Goal: Task Accomplishment & Management: Complete application form

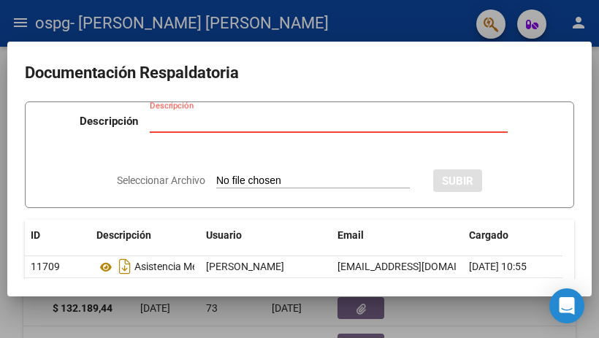
click at [166, 125] on input "Descripción" at bounding box center [329, 121] width 358 height 13
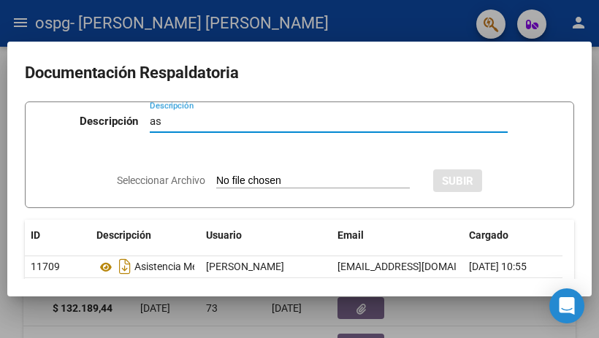
type input "a"
type input "alumno regular [DATE]"
click at [226, 174] on app-file-uploader "Seleccionar Archivo" at bounding box center [269, 180] width 304 height 13
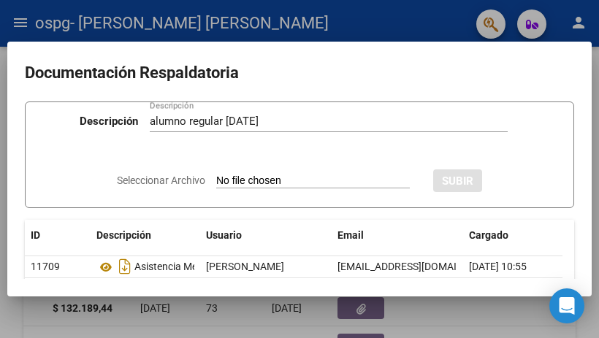
click at [251, 177] on input "Seleccionar Archivo" at bounding box center [312, 181] width 193 height 14
type input "C:\fakepath\asistencia mensual Septiembre 2025131.pdf"
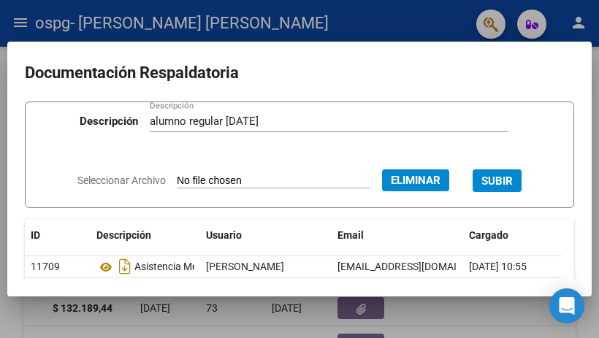
click at [504, 172] on button "SUBIR" at bounding box center [496, 180] width 49 height 23
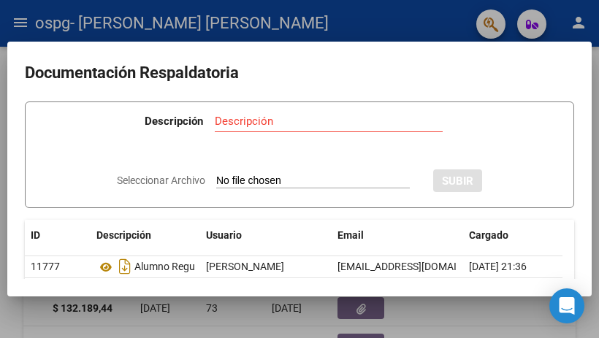
click at [39, 27] on div at bounding box center [299, 169] width 599 height 338
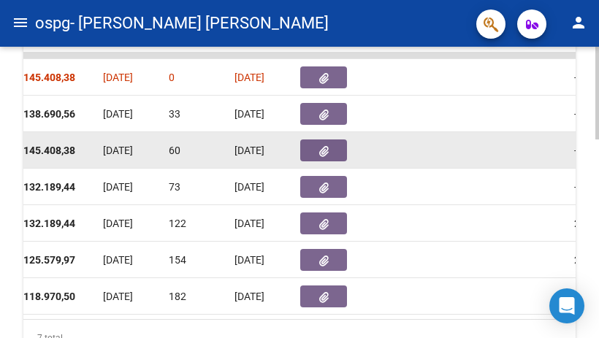
scroll to position [477, 0]
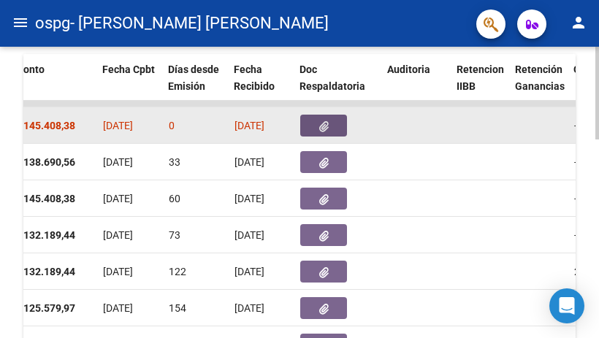
click at [337, 126] on button "button" at bounding box center [323, 126] width 47 height 22
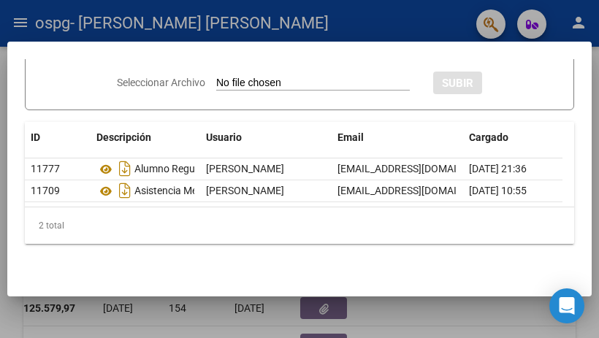
scroll to position [0, 0]
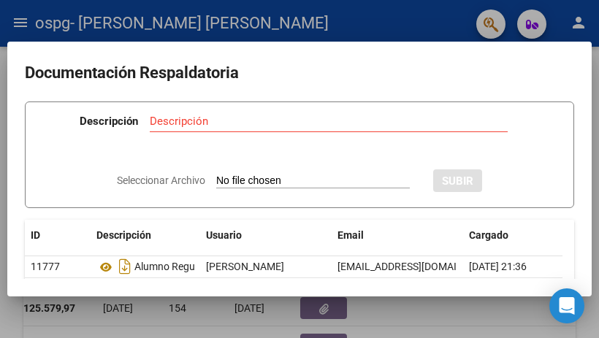
click at [23, 20] on div at bounding box center [299, 169] width 599 height 338
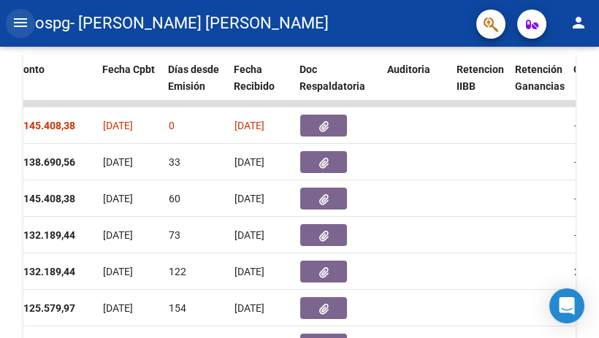
click at [23, 18] on mat-icon "menu" at bounding box center [21, 23] width 18 height 18
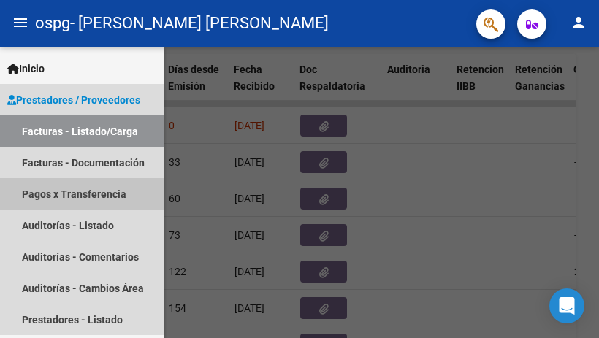
click at [80, 188] on link "Pagos x Transferencia" at bounding box center [82, 193] width 164 height 31
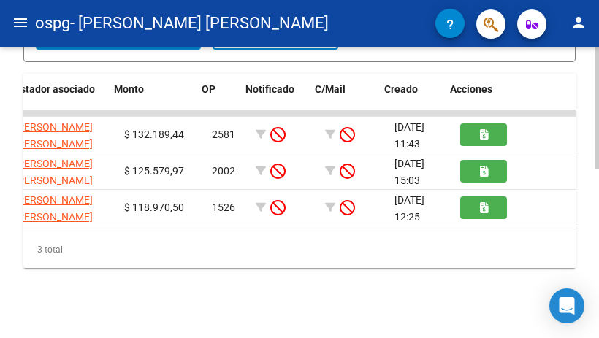
scroll to position [0, 174]
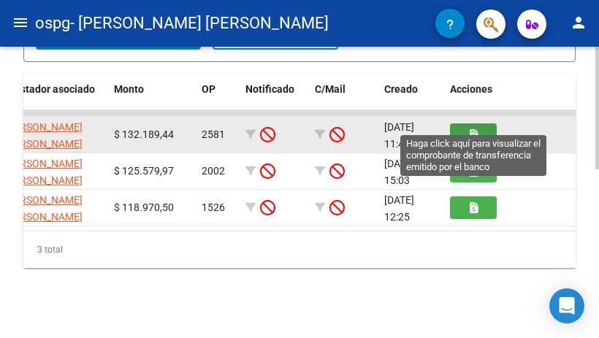
click at [483, 127] on button "button" at bounding box center [473, 134] width 47 height 23
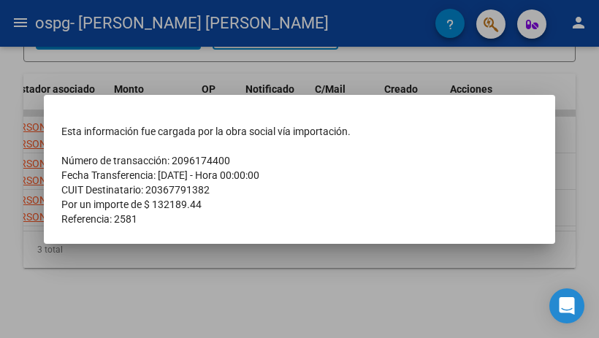
click at [8, 20] on div at bounding box center [299, 169] width 599 height 338
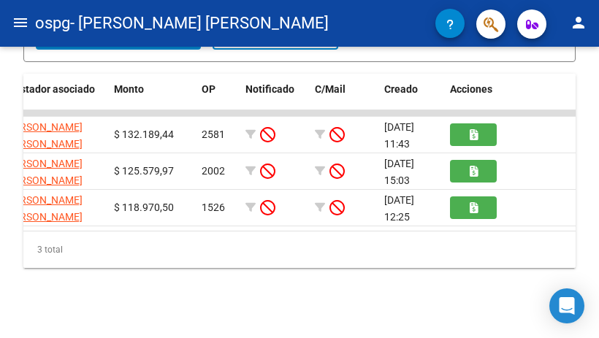
click at [9, 21] on button "menu" at bounding box center [20, 23] width 29 height 29
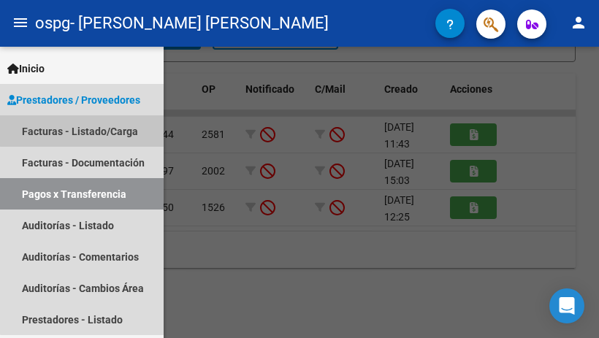
click at [114, 124] on link "Facturas - Listado/Carga" at bounding box center [82, 130] width 164 height 31
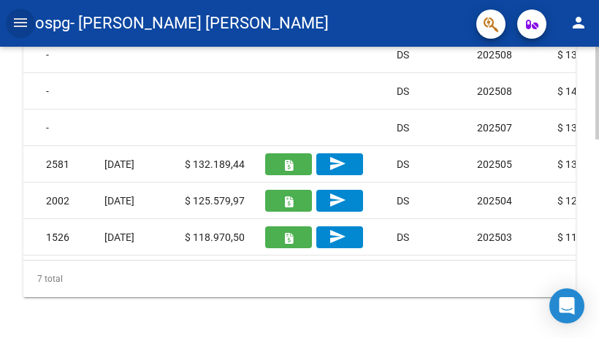
scroll to position [0, 1242]
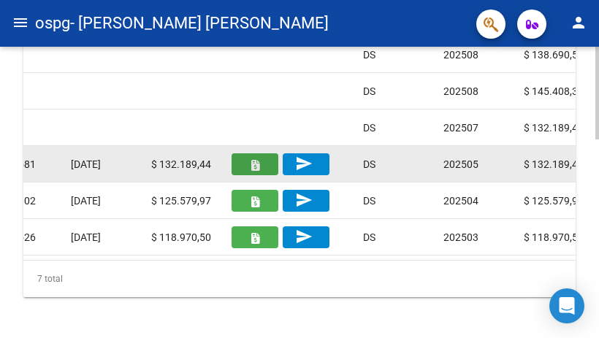
click at [252, 161] on icon "button" at bounding box center [255, 165] width 8 height 11
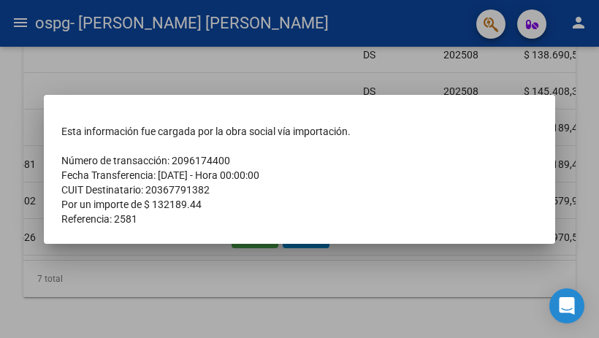
click at [280, 107] on mat-dialog-container "Esta información fue cargada por la obra social vía importación. Número de tran…" at bounding box center [299, 169] width 511 height 149
drag, startPoint x: 268, startPoint y: 256, endPoint x: 248, endPoint y: 260, distance: 20.2
click at [248, 260] on div at bounding box center [299, 169] width 599 height 338
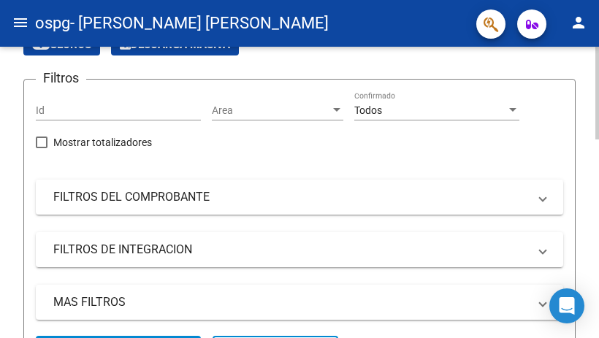
scroll to position [146, 0]
